Goal: Complete application form

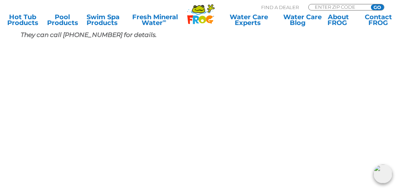
scroll to position [161, 0]
